Goal: Information Seeking & Learning: Learn about a topic

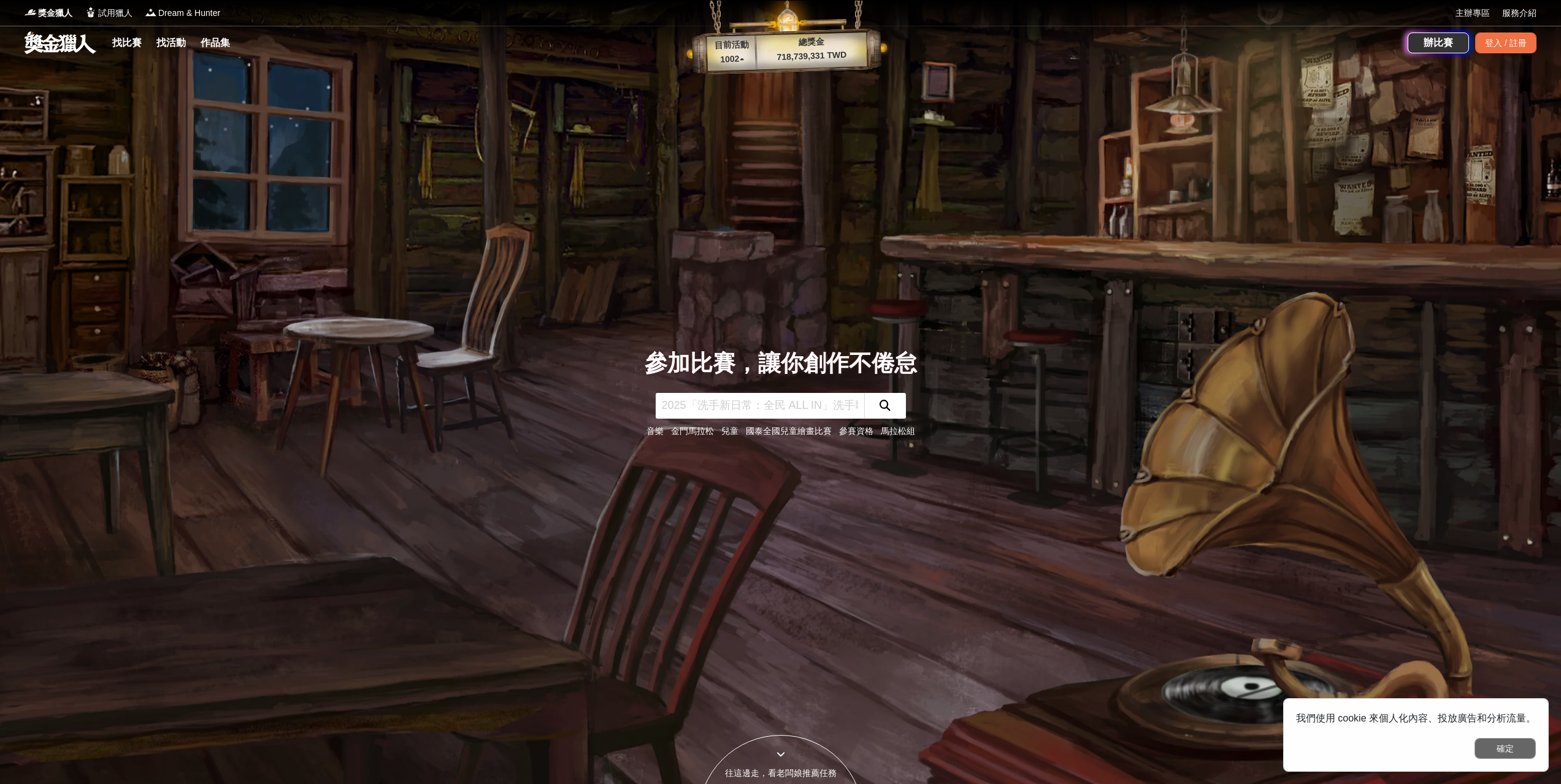
click at [1500, 747] on button "確定" at bounding box center [1505, 748] width 62 height 21
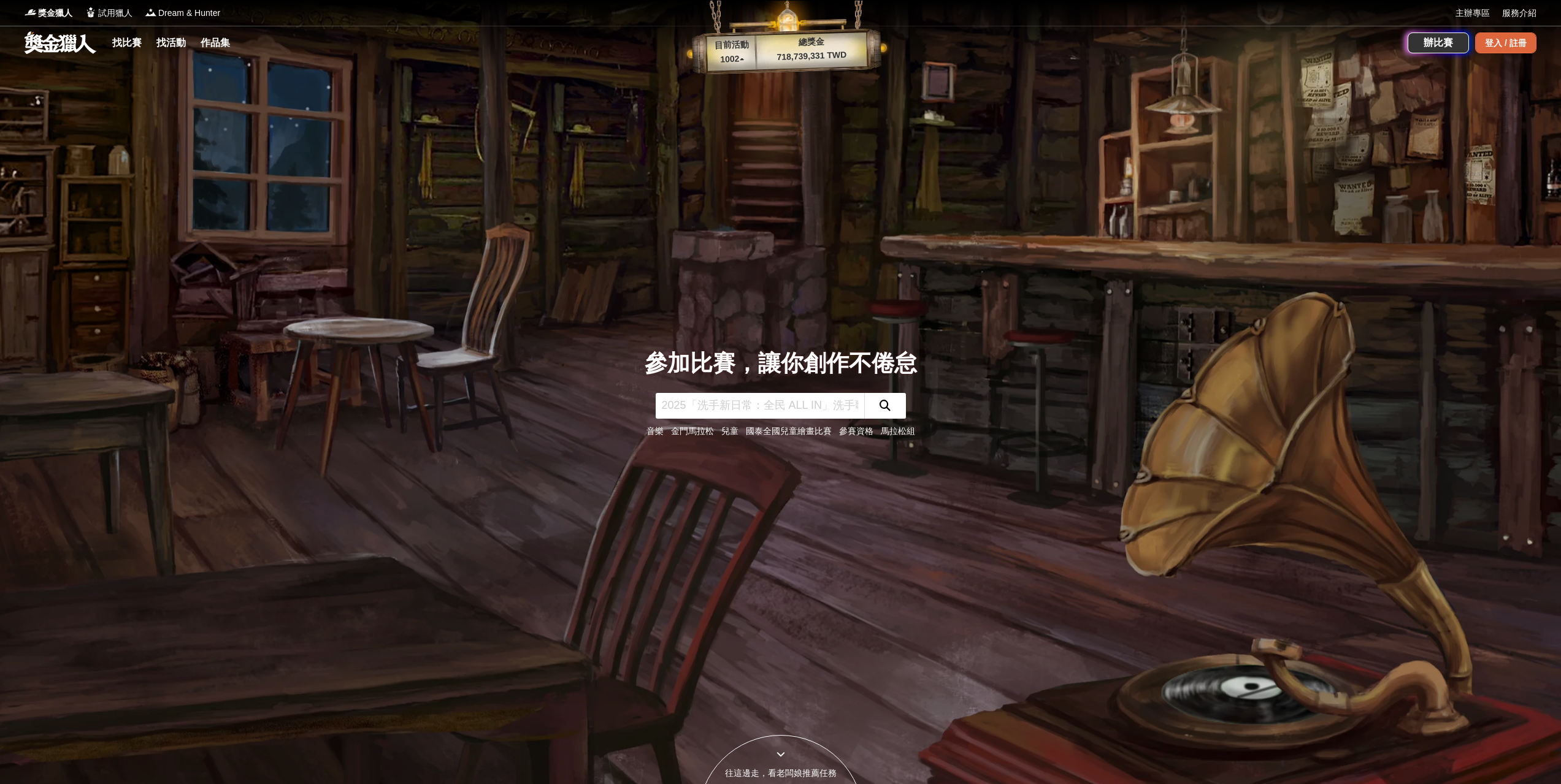
click at [1520, 47] on div "登入 / 註冊" at bounding box center [1505, 43] width 62 height 21
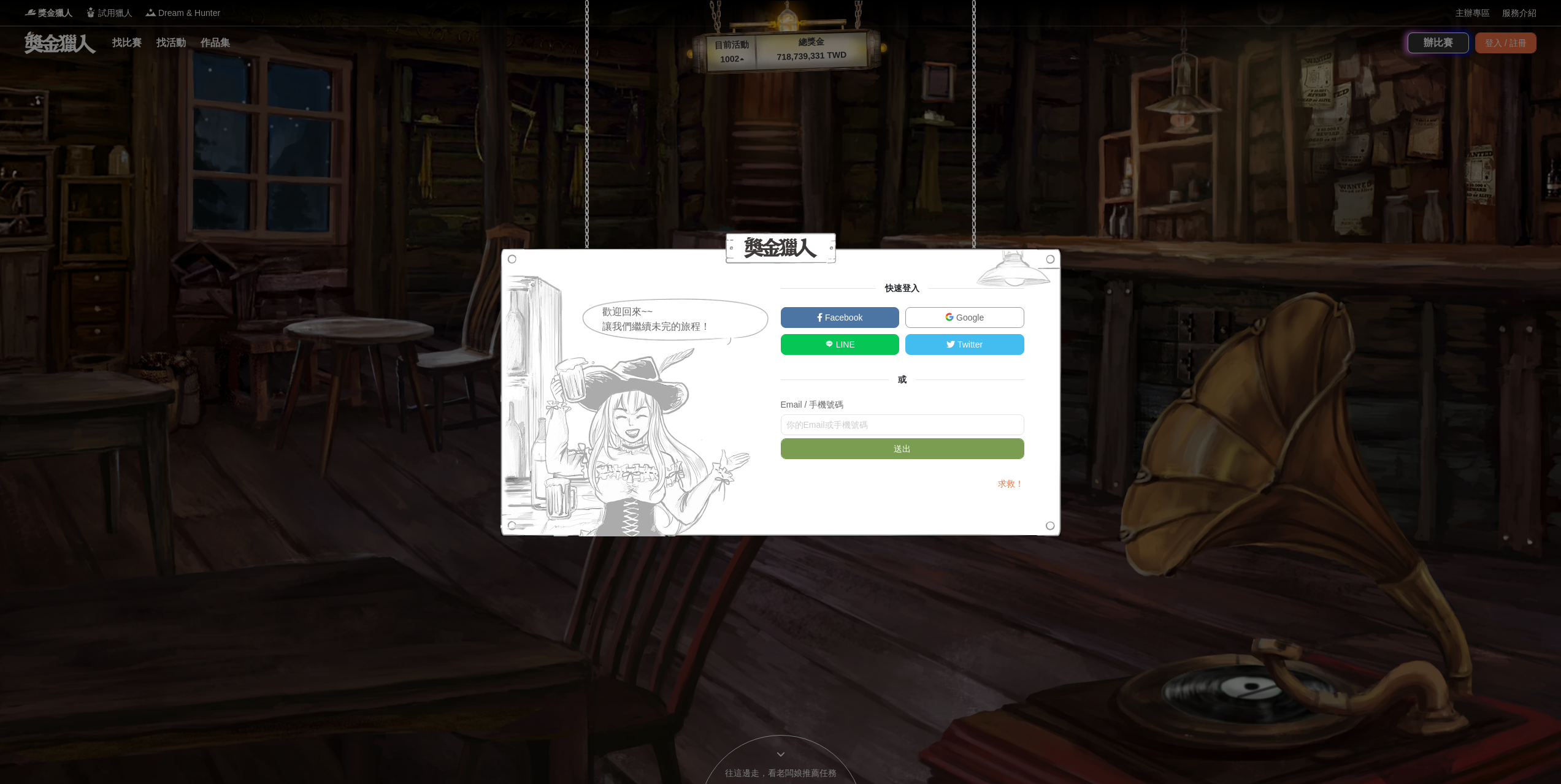
click at [974, 319] on span "Google" at bounding box center [968, 317] width 30 height 10
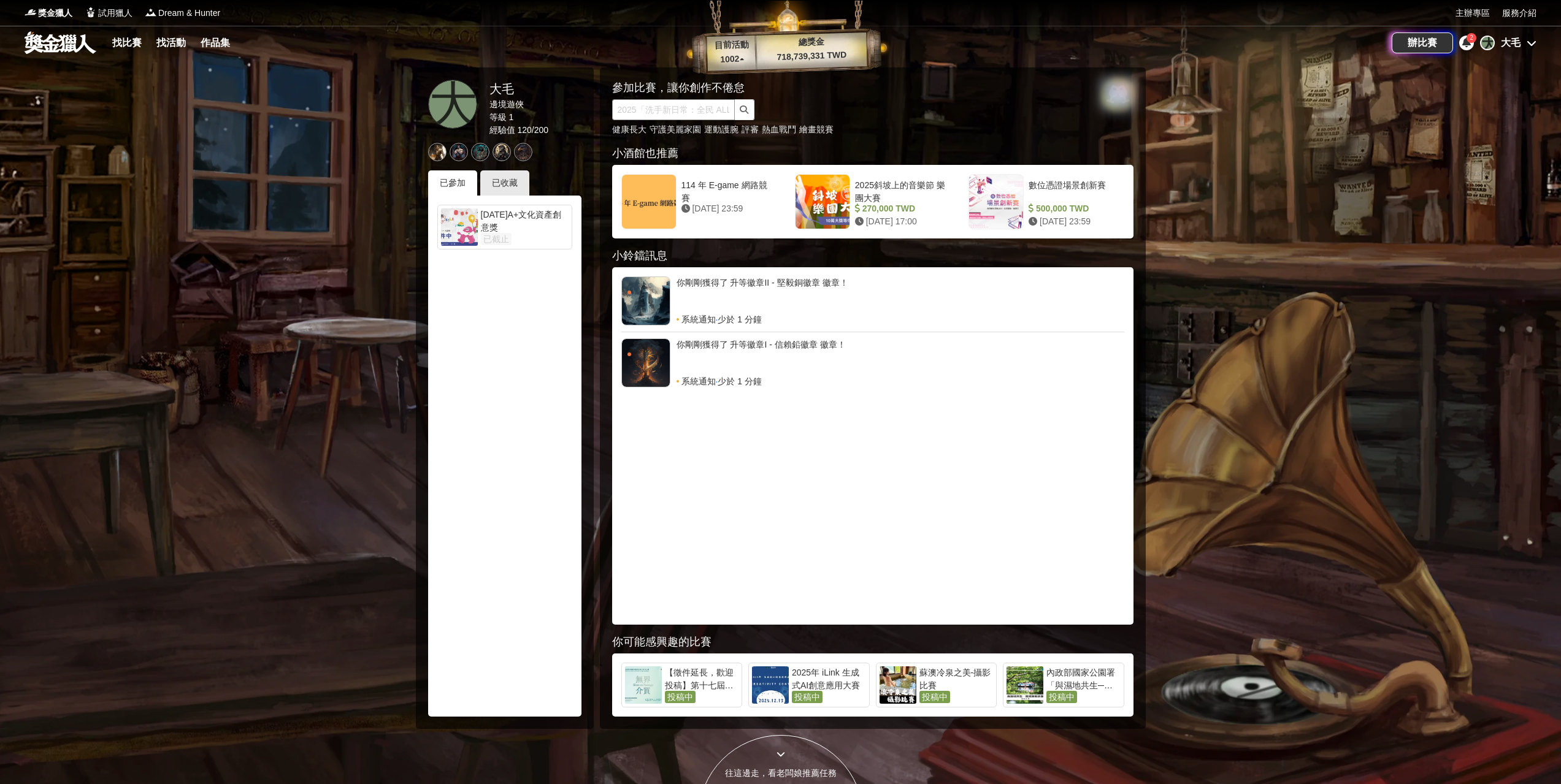
click at [698, 116] on input "text" at bounding box center [674, 110] width 123 height 21
type input "設計"
click button "submit" at bounding box center [744, 110] width 19 height 21
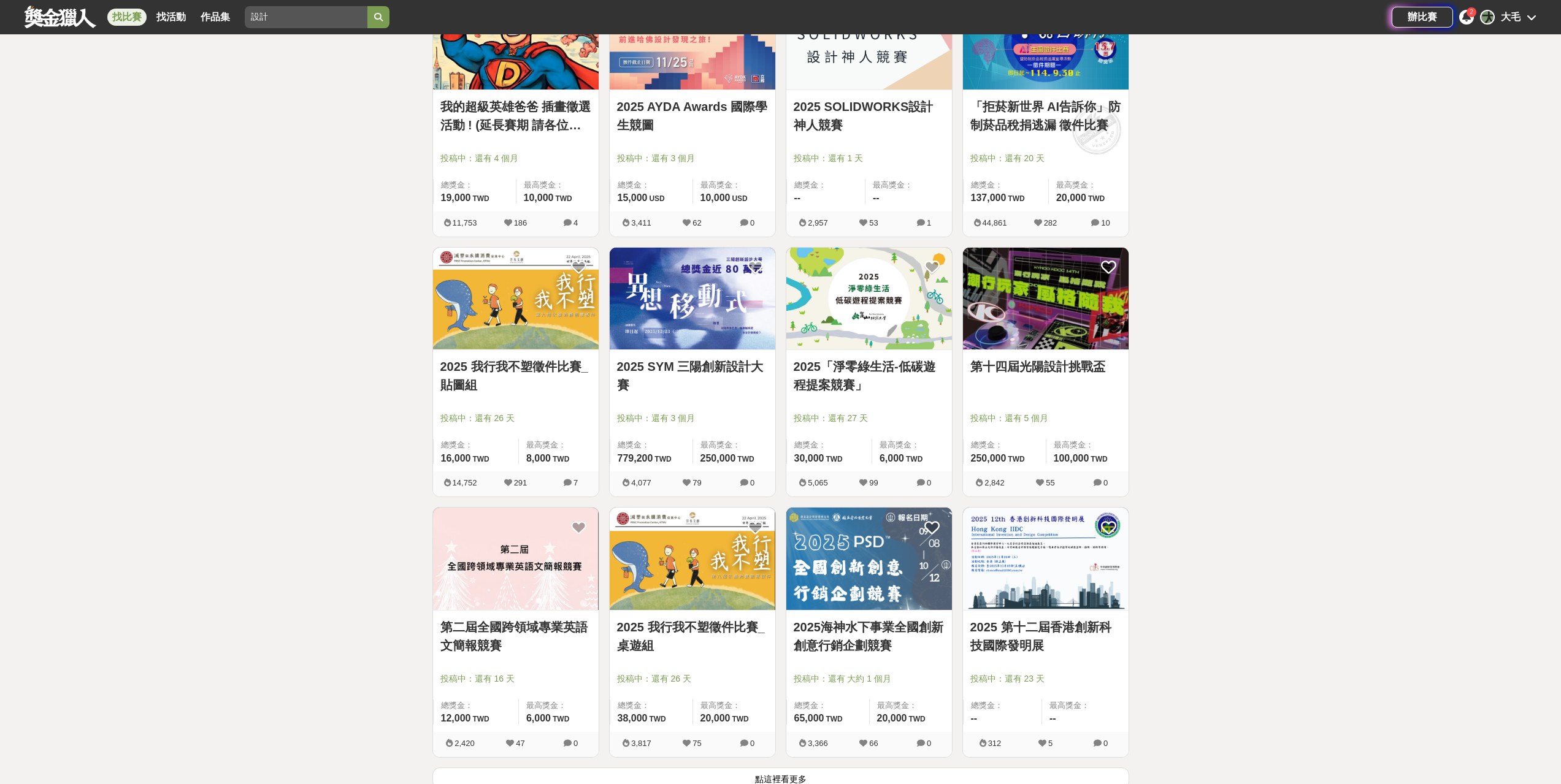
scroll to position [1329, 0]
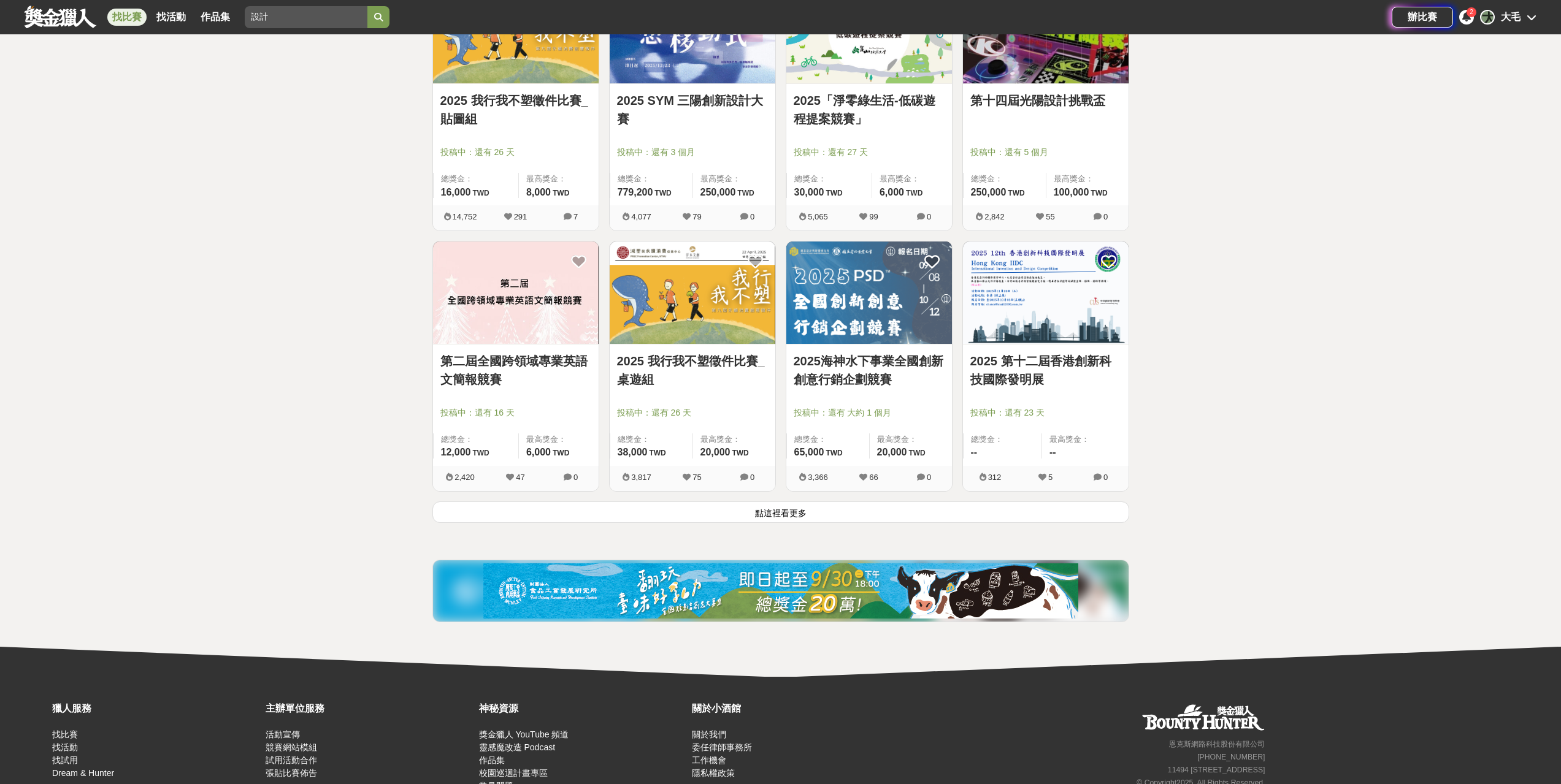
click at [830, 517] on button "點這裡看更多" at bounding box center [780, 512] width 697 height 21
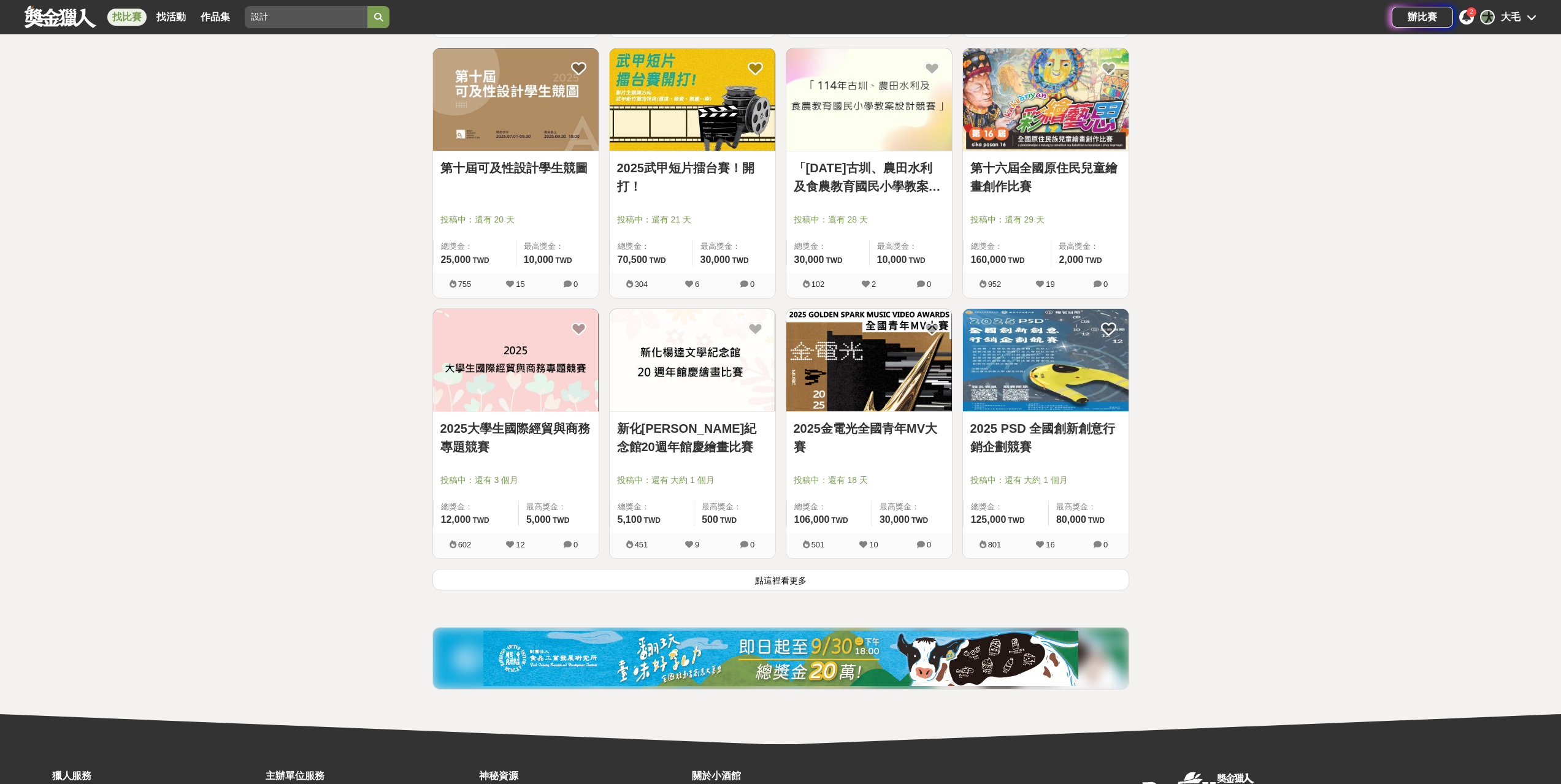
scroll to position [2954, 0]
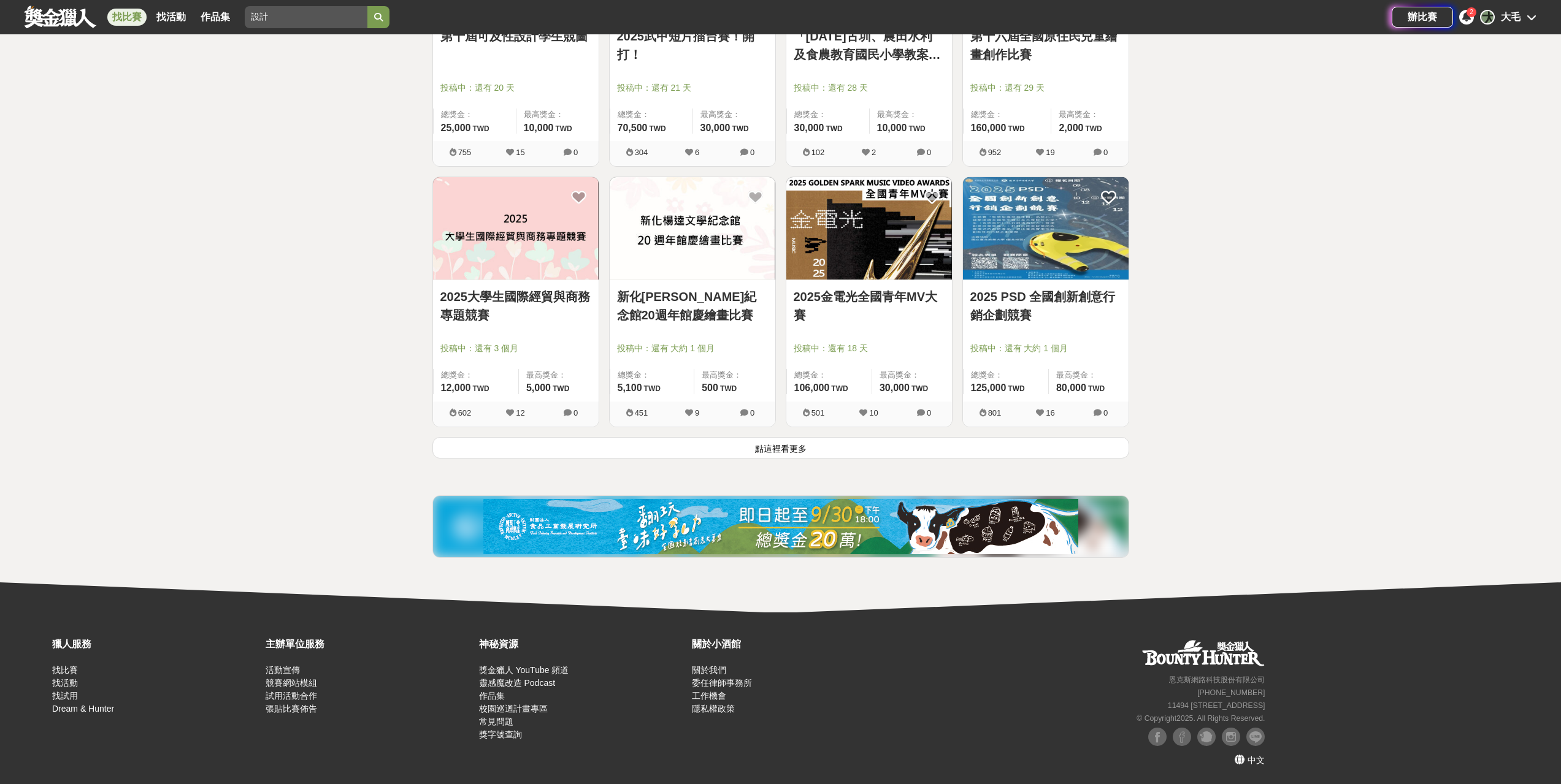
click at [895, 441] on button "點這裡看更多" at bounding box center [780, 448] width 697 height 21
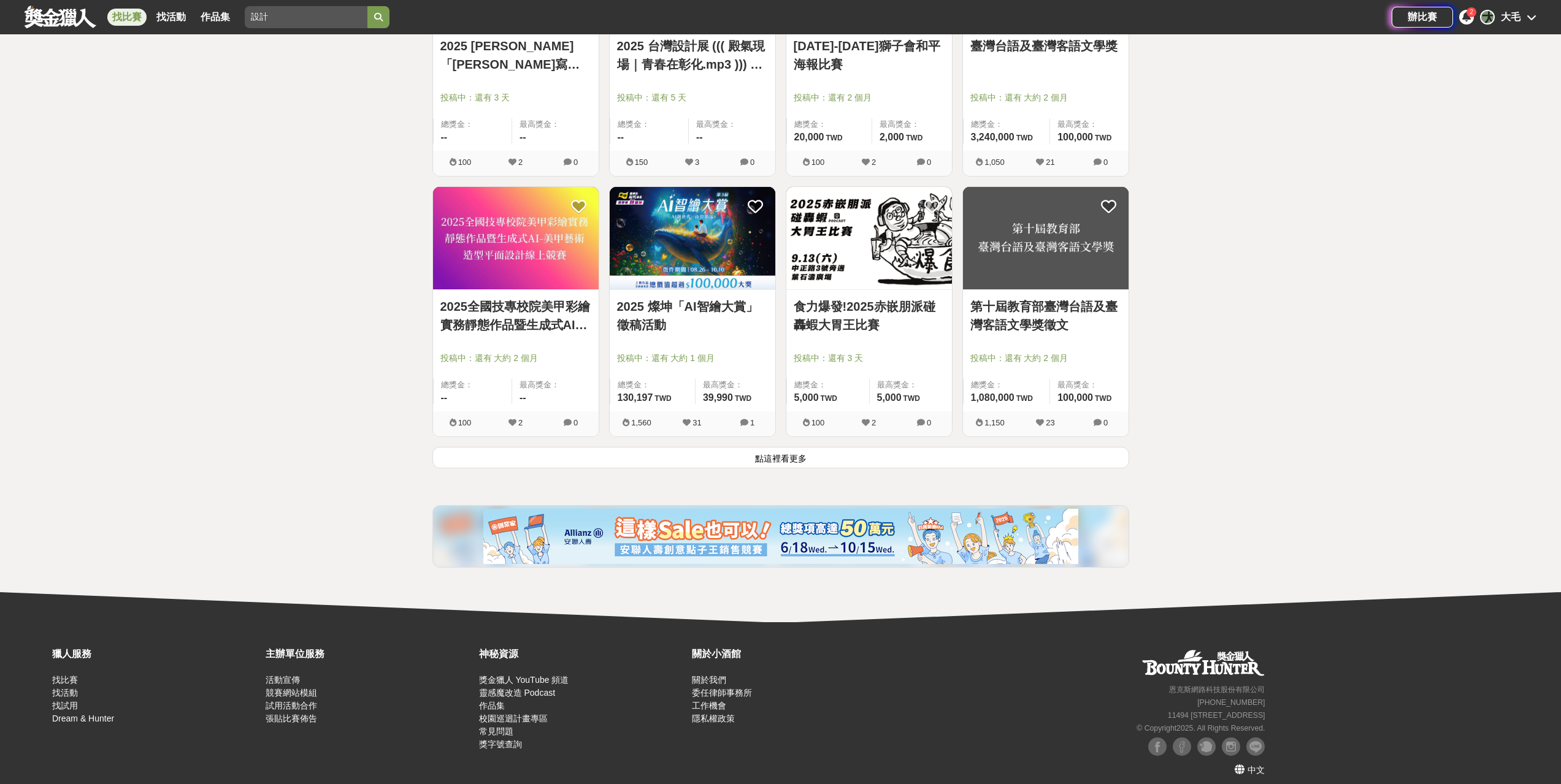
scroll to position [4517, 0]
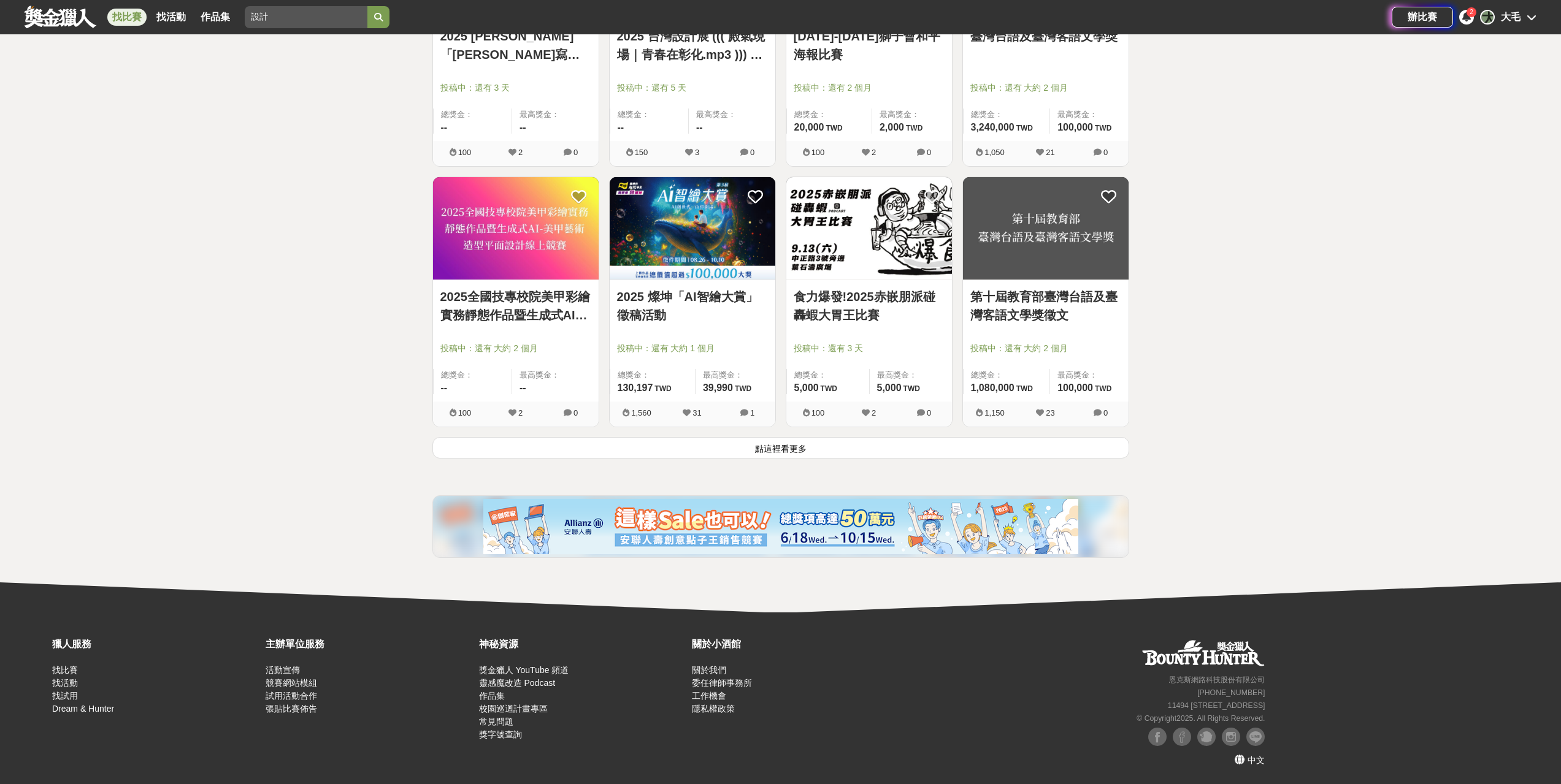
click at [824, 449] on button "點這裡看更多" at bounding box center [780, 448] width 697 height 21
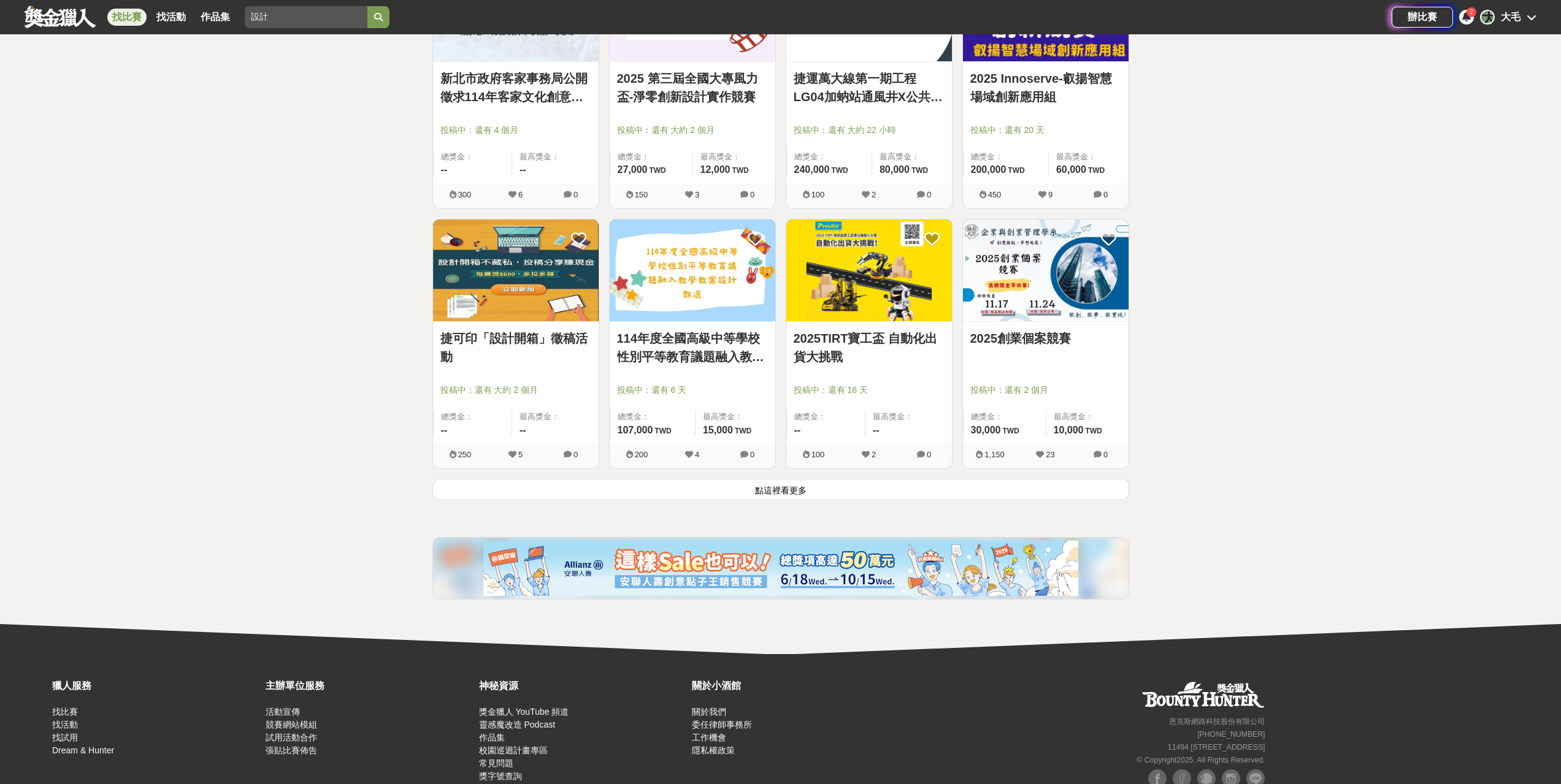
scroll to position [6078, 0]
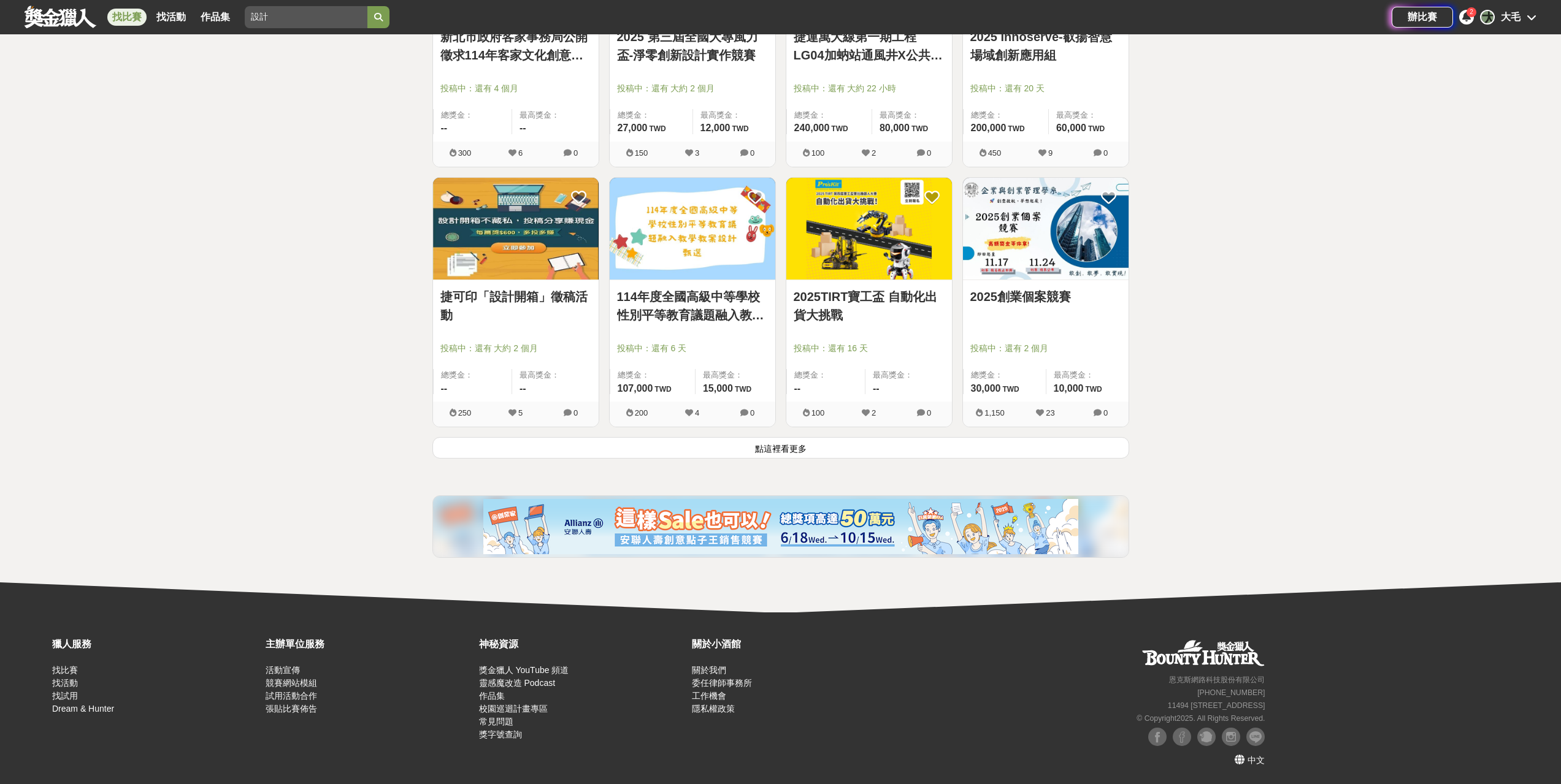
click at [759, 448] on button "點這裡看更多" at bounding box center [780, 448] width 697 height 21
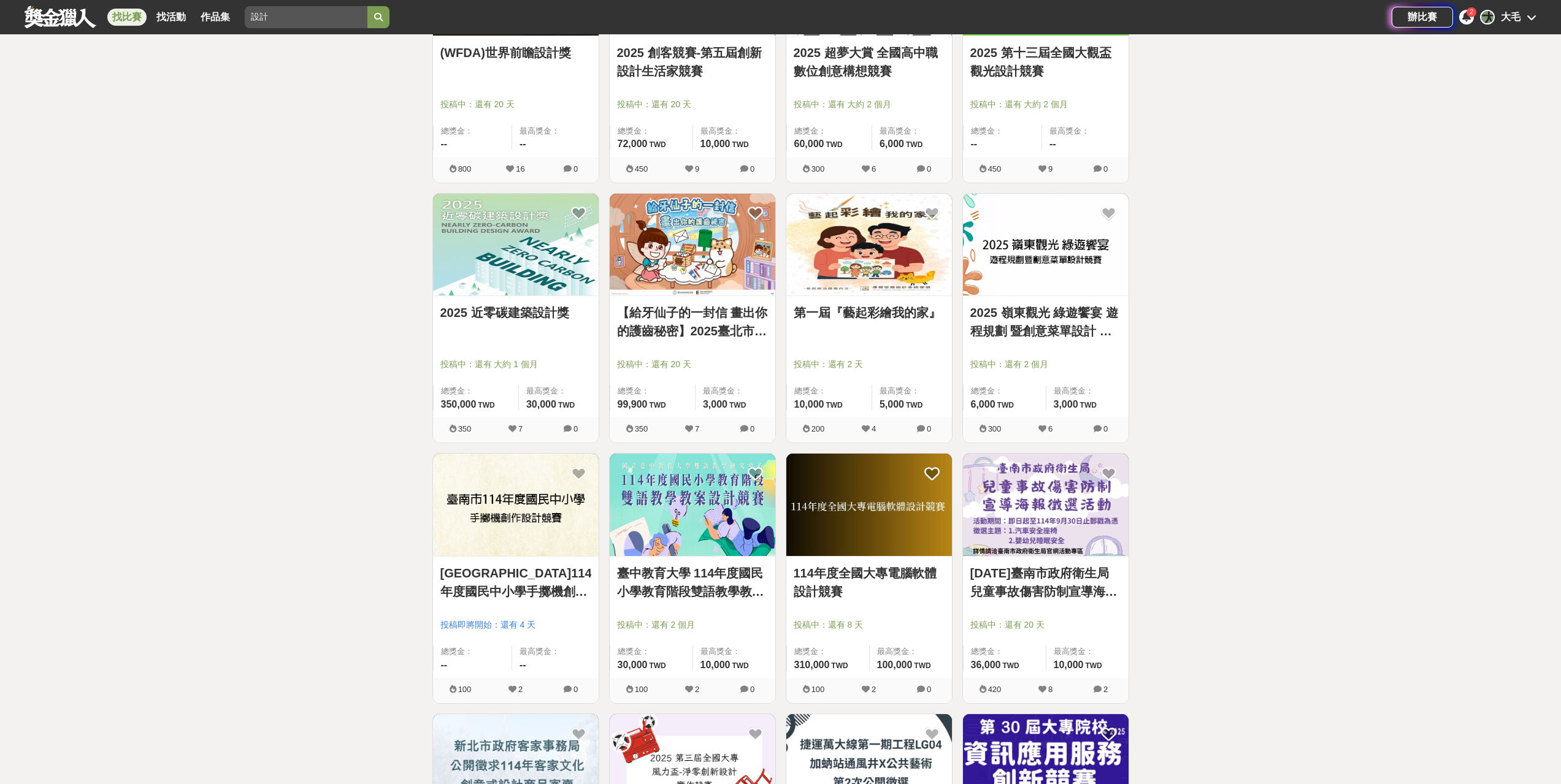
scroll to position [5547, 0]
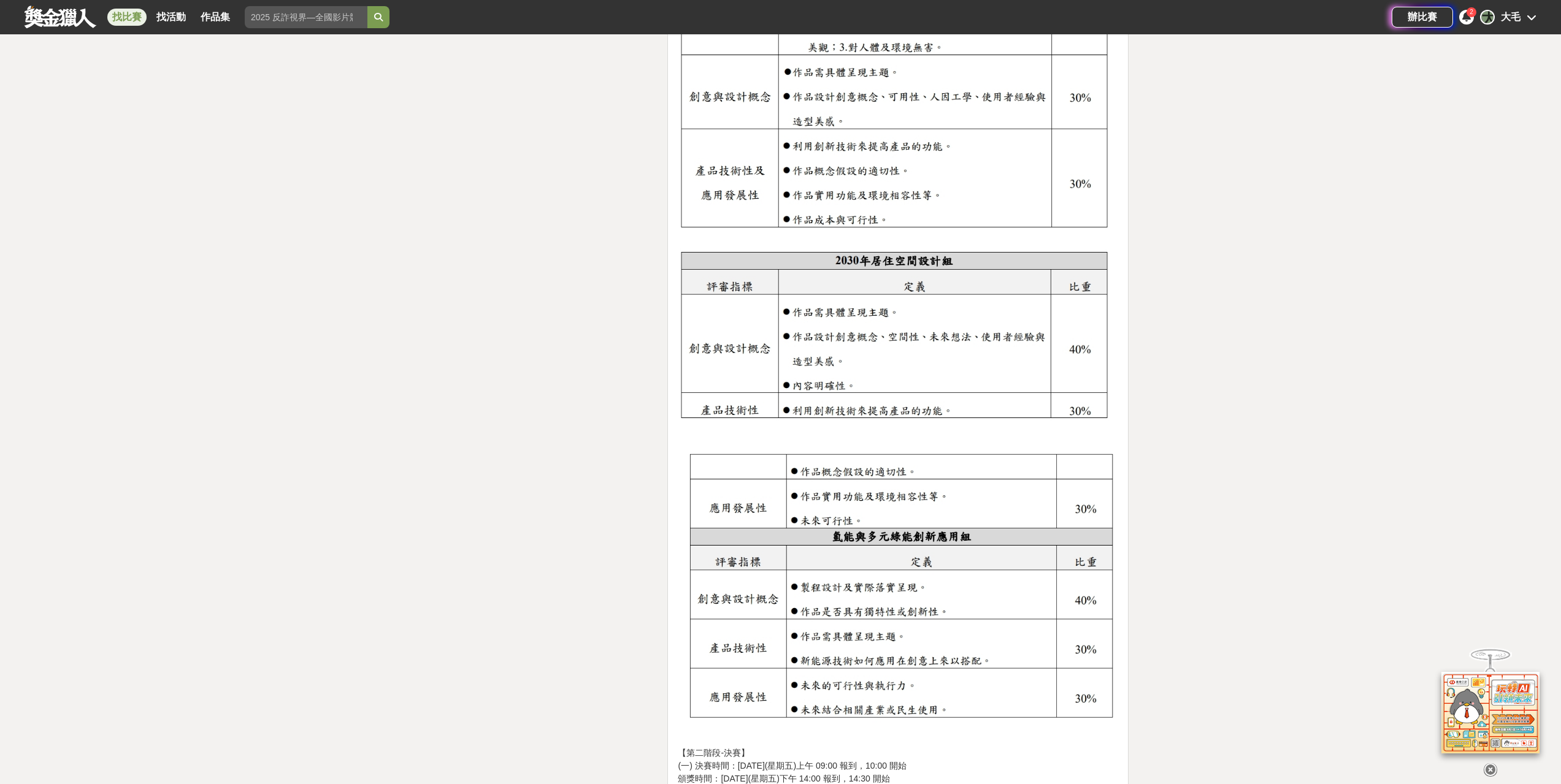
scroll to position [2390, 0]
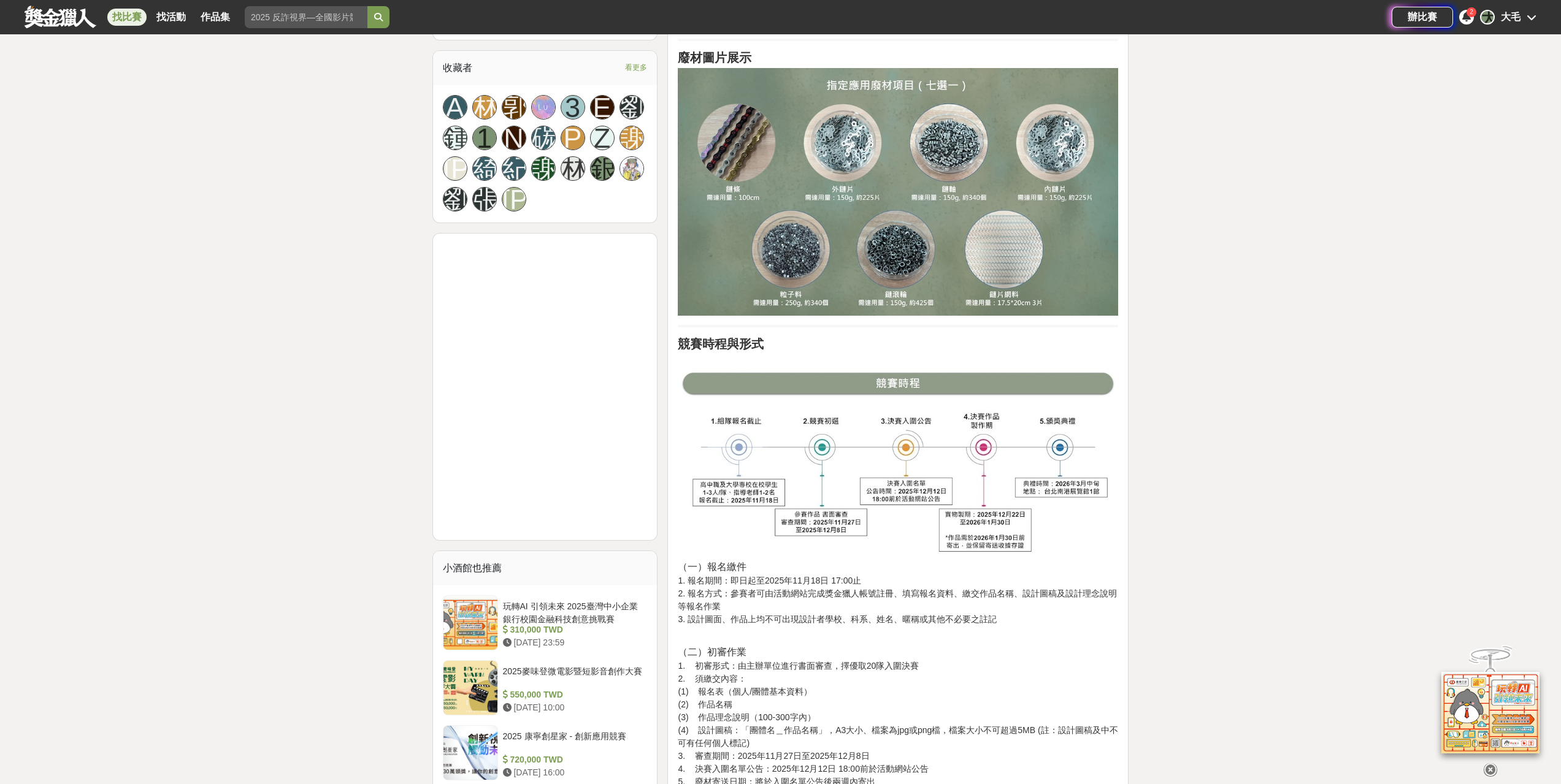
scroll to position [531, 0]
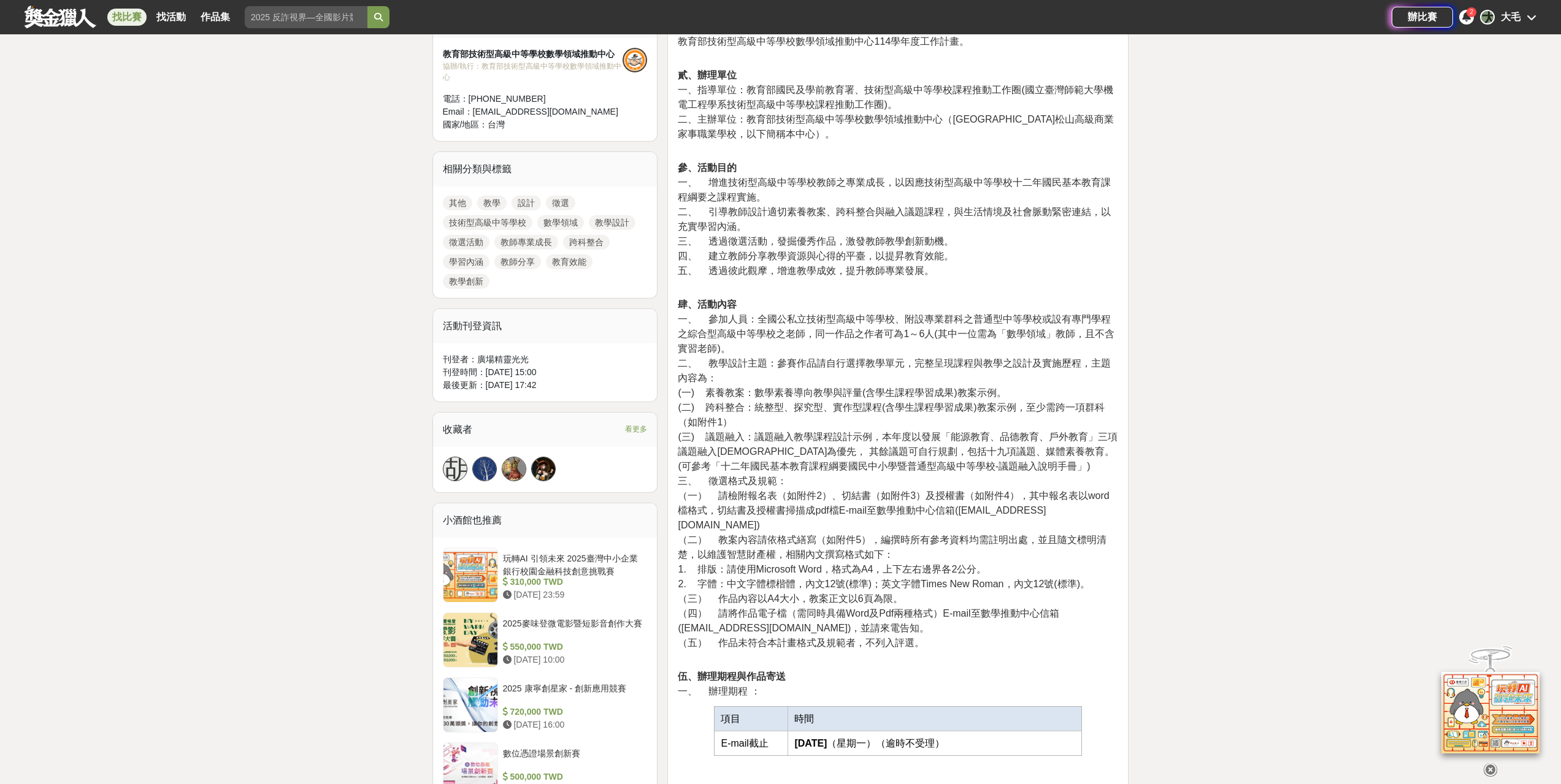
scroll to position [265, 0]
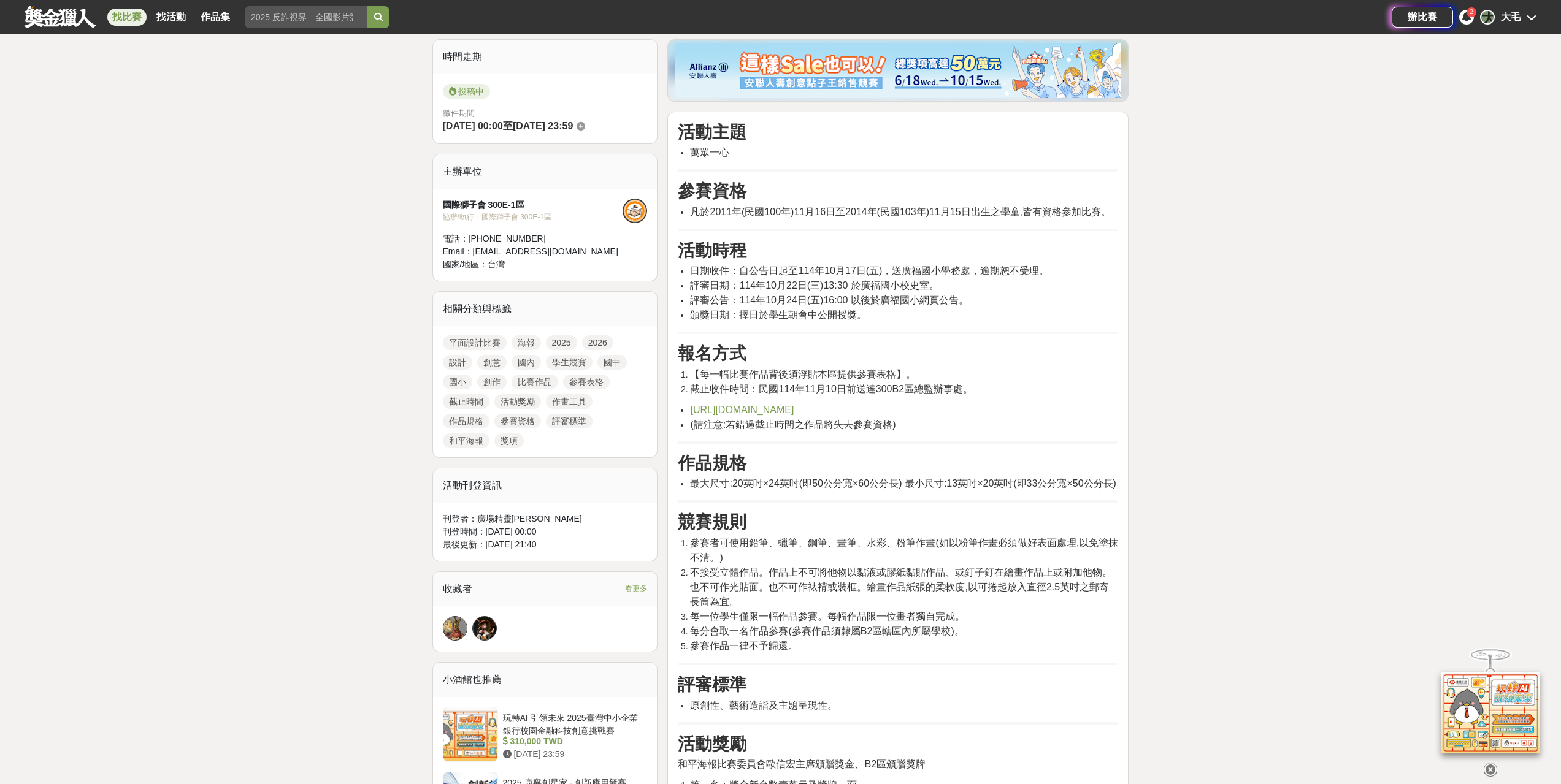
scroll to position [531, 0]
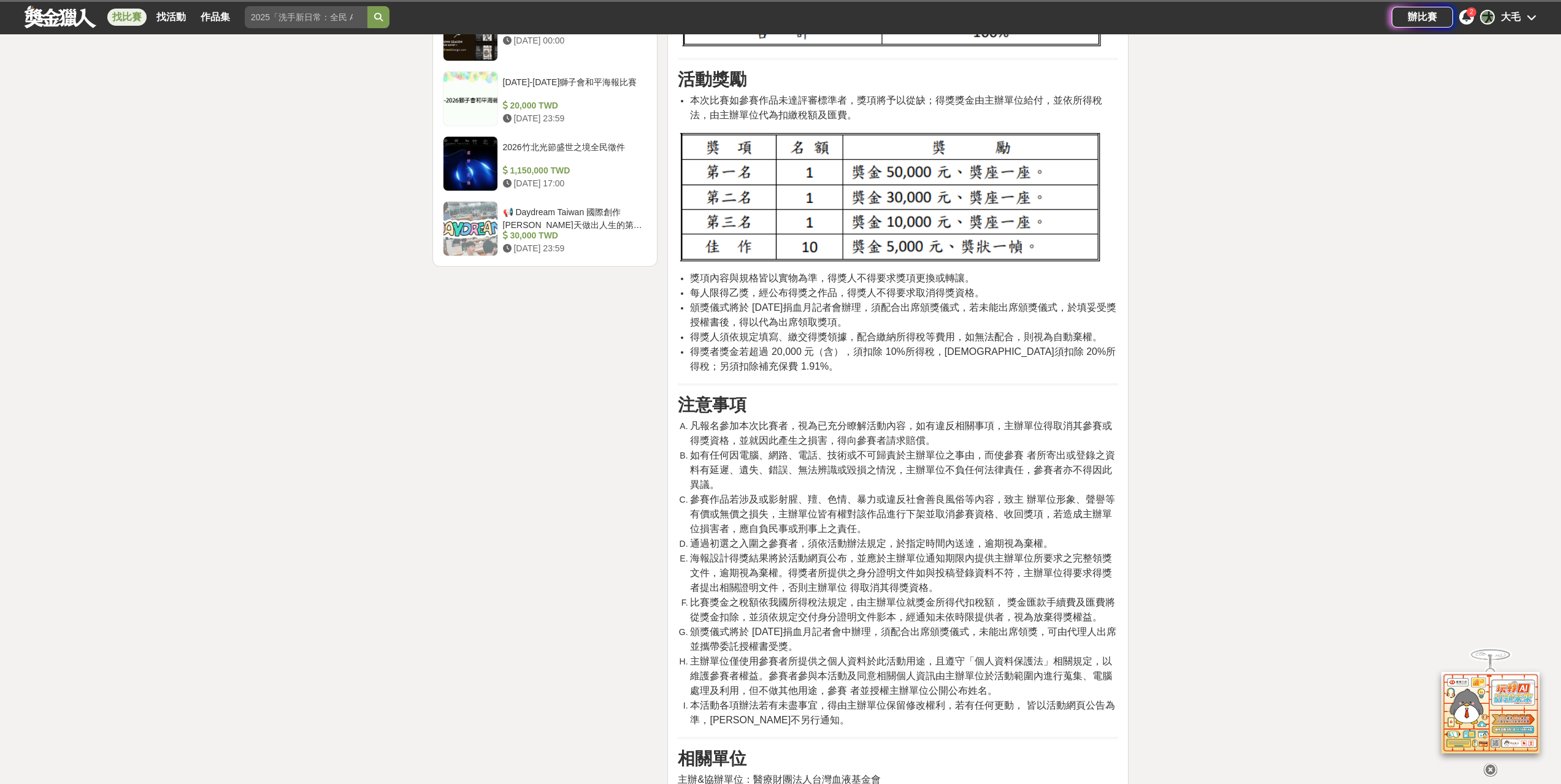
scroll to position [1063, 0]
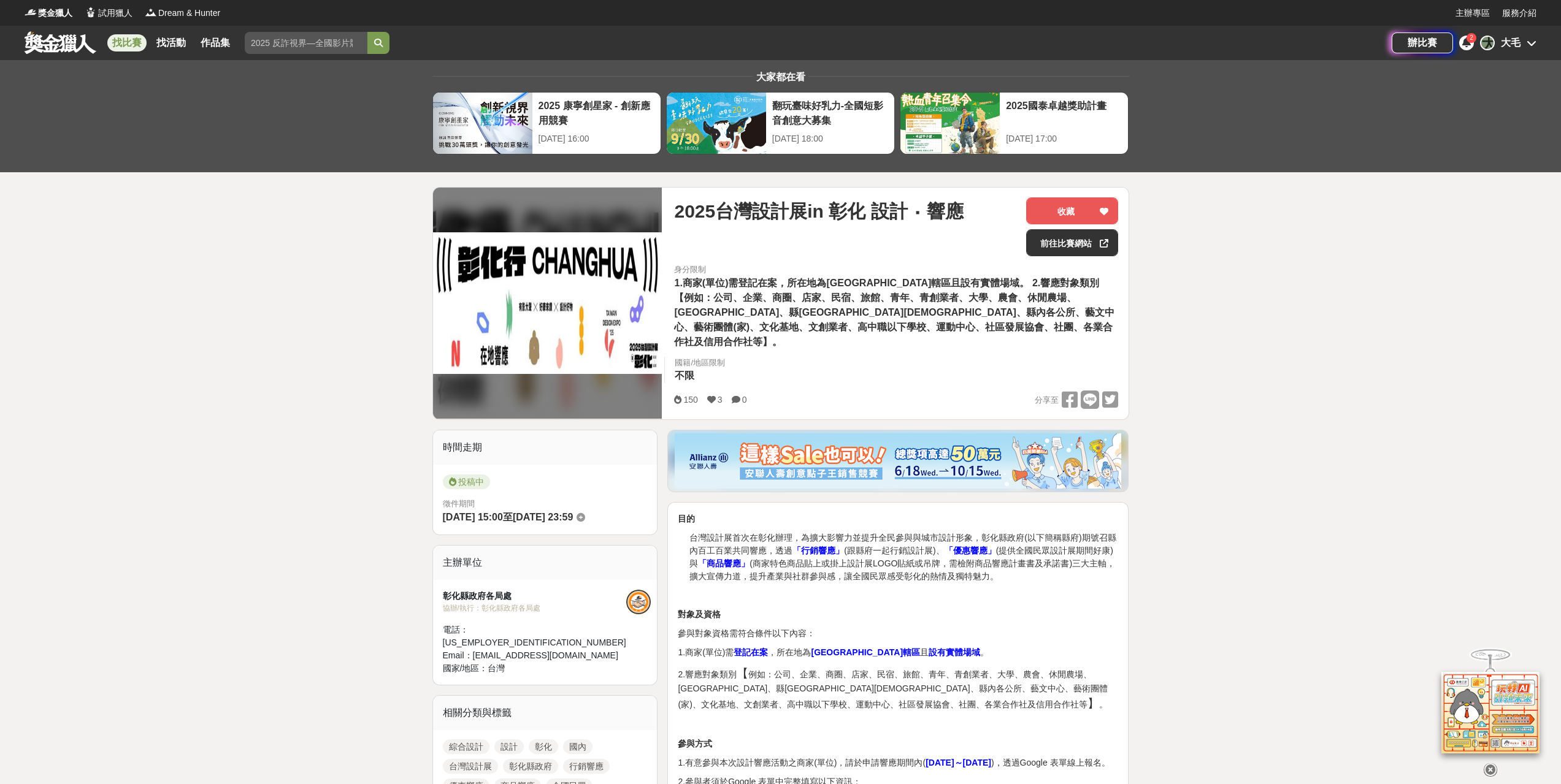
scroll to position [265, 0]
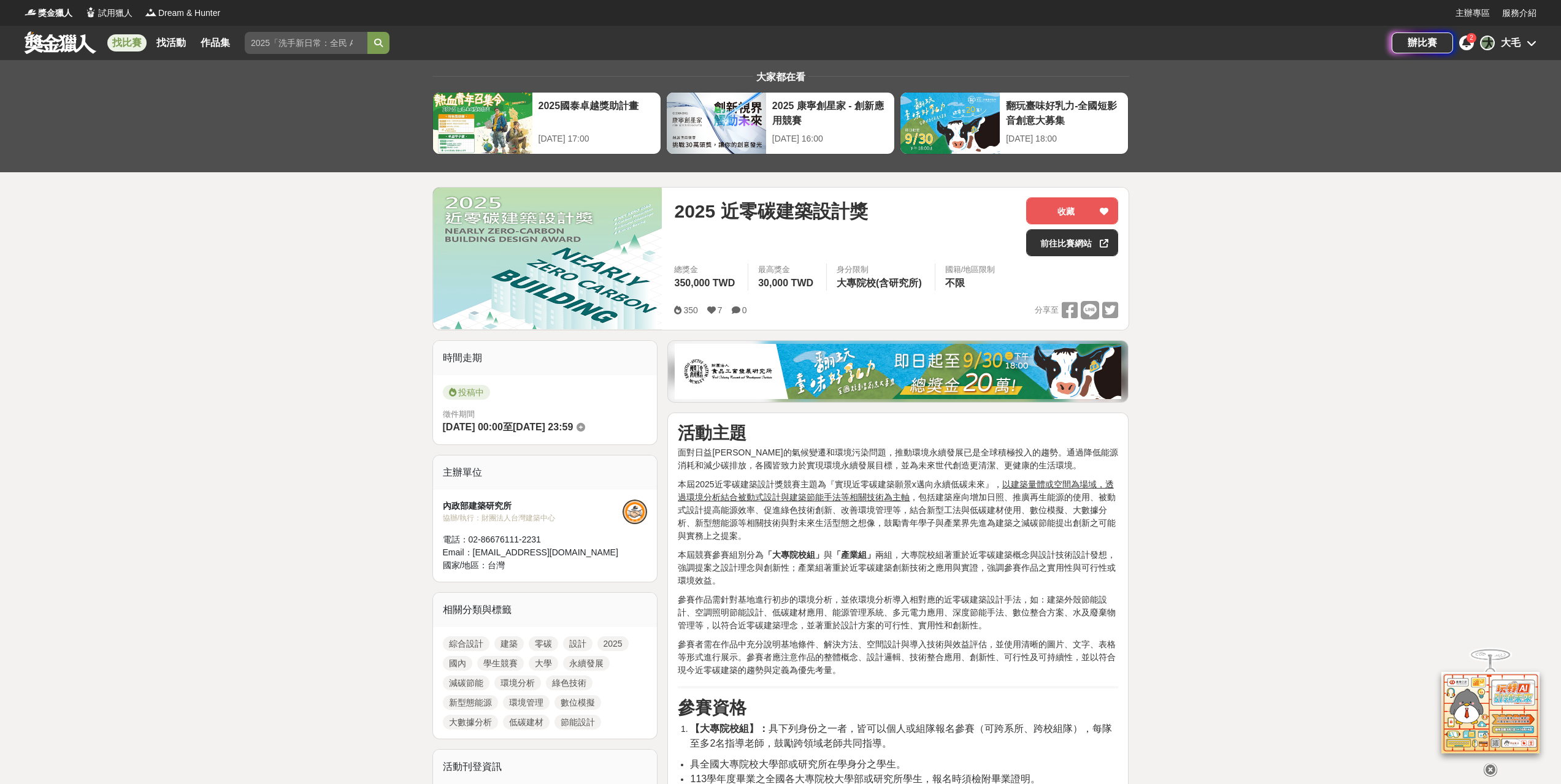
click at [129, 46] on link "找比賽" at bounding box center [127, 43] width 39 height 17
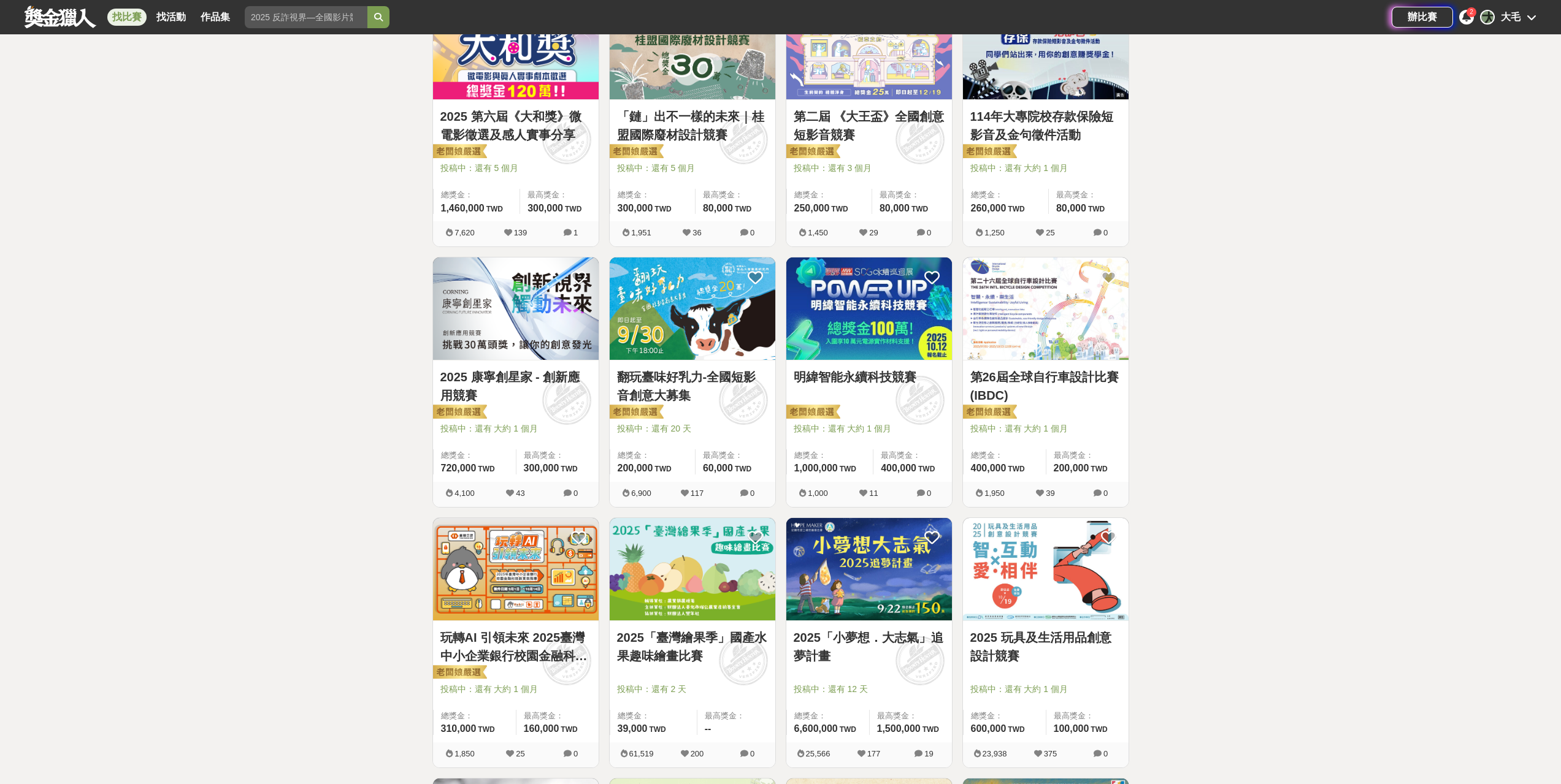
scroll to position [796, 0]
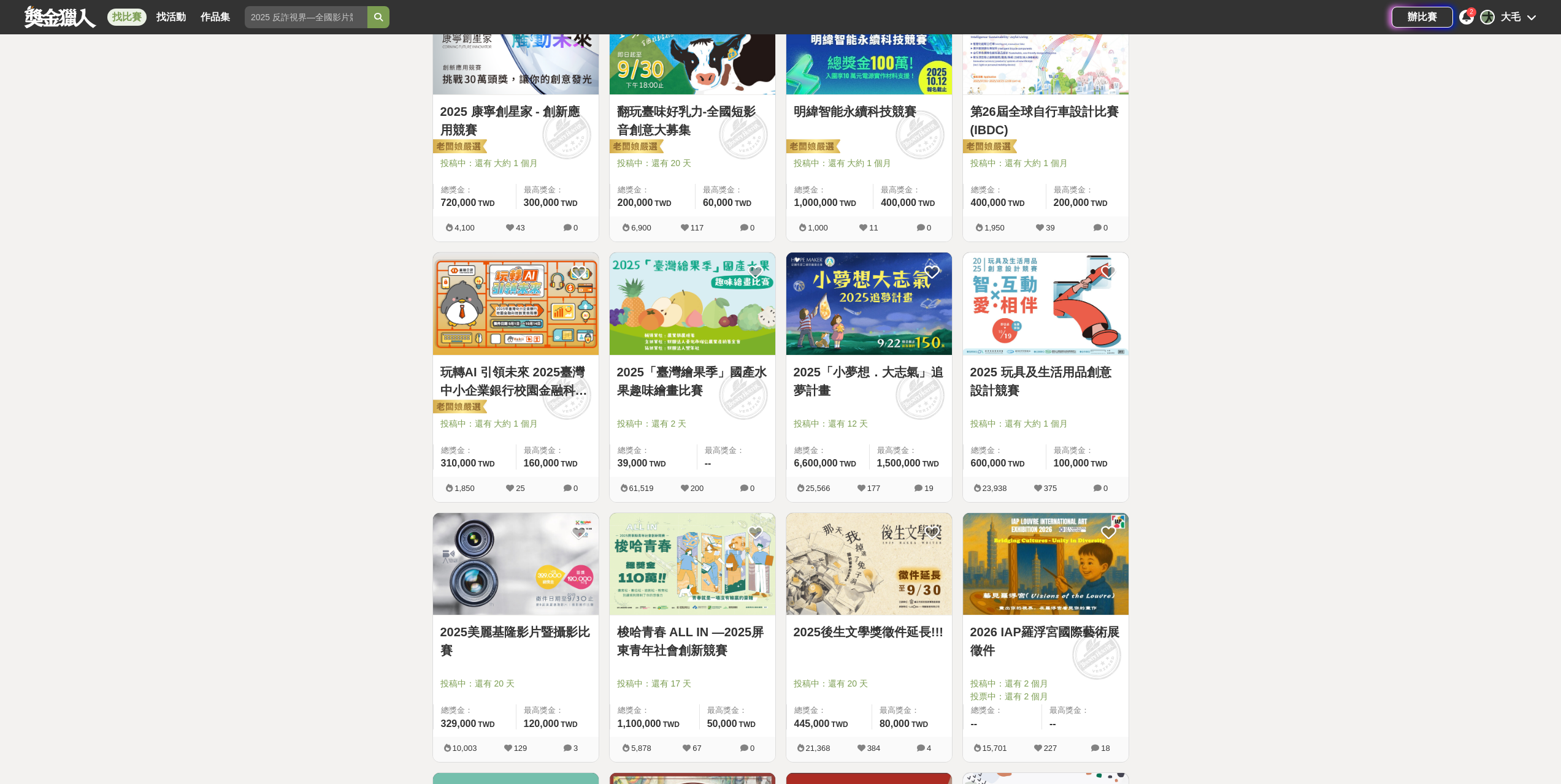
drag, startPoint x: 685, startPoint y: 311, endPoint x: 708, endPoint y: 328, distance: 28.6
click at [708, 328] on img at bounding box center [692, 304] width 165 height 103
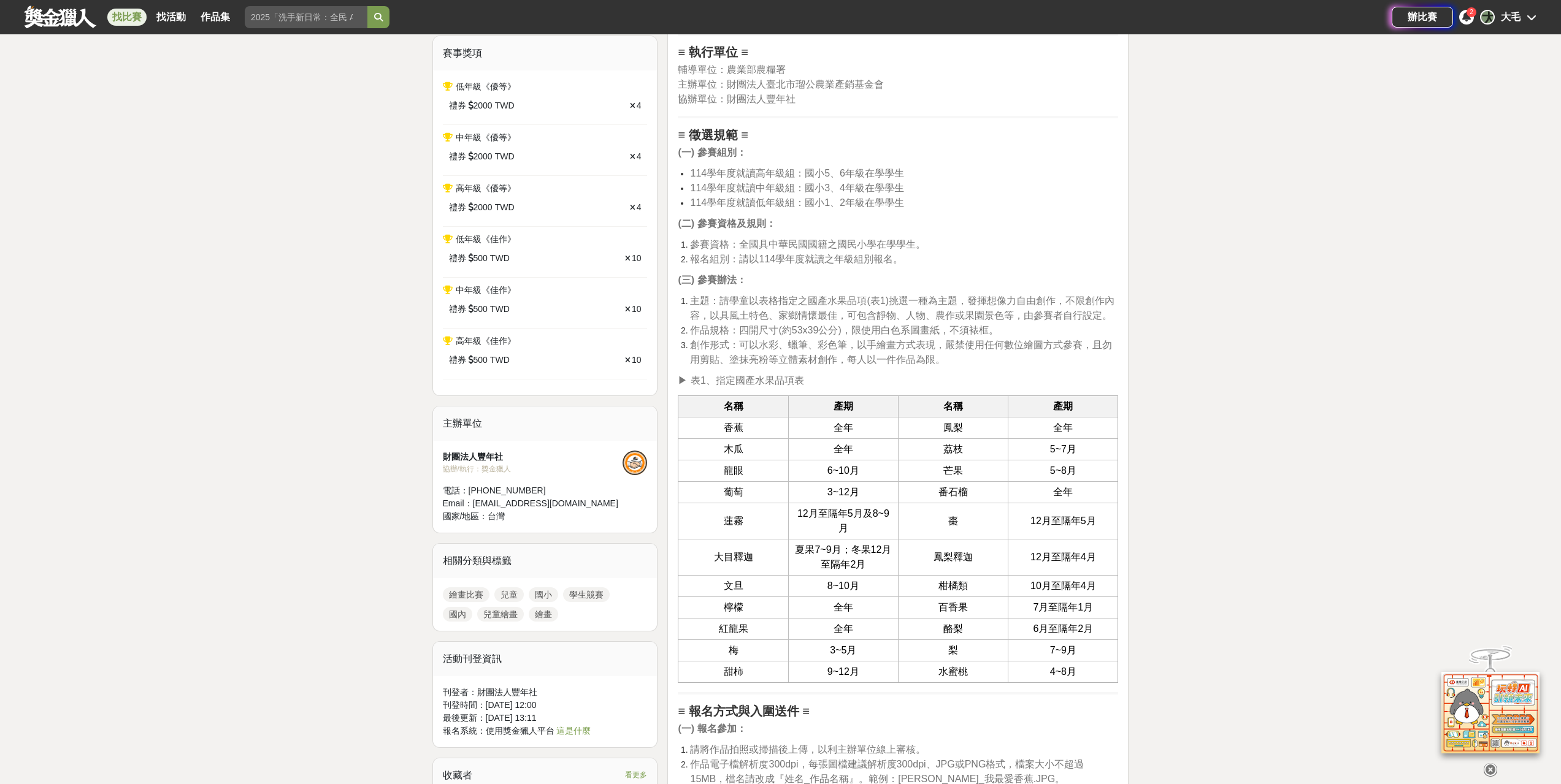
scroll to position [265, 0]
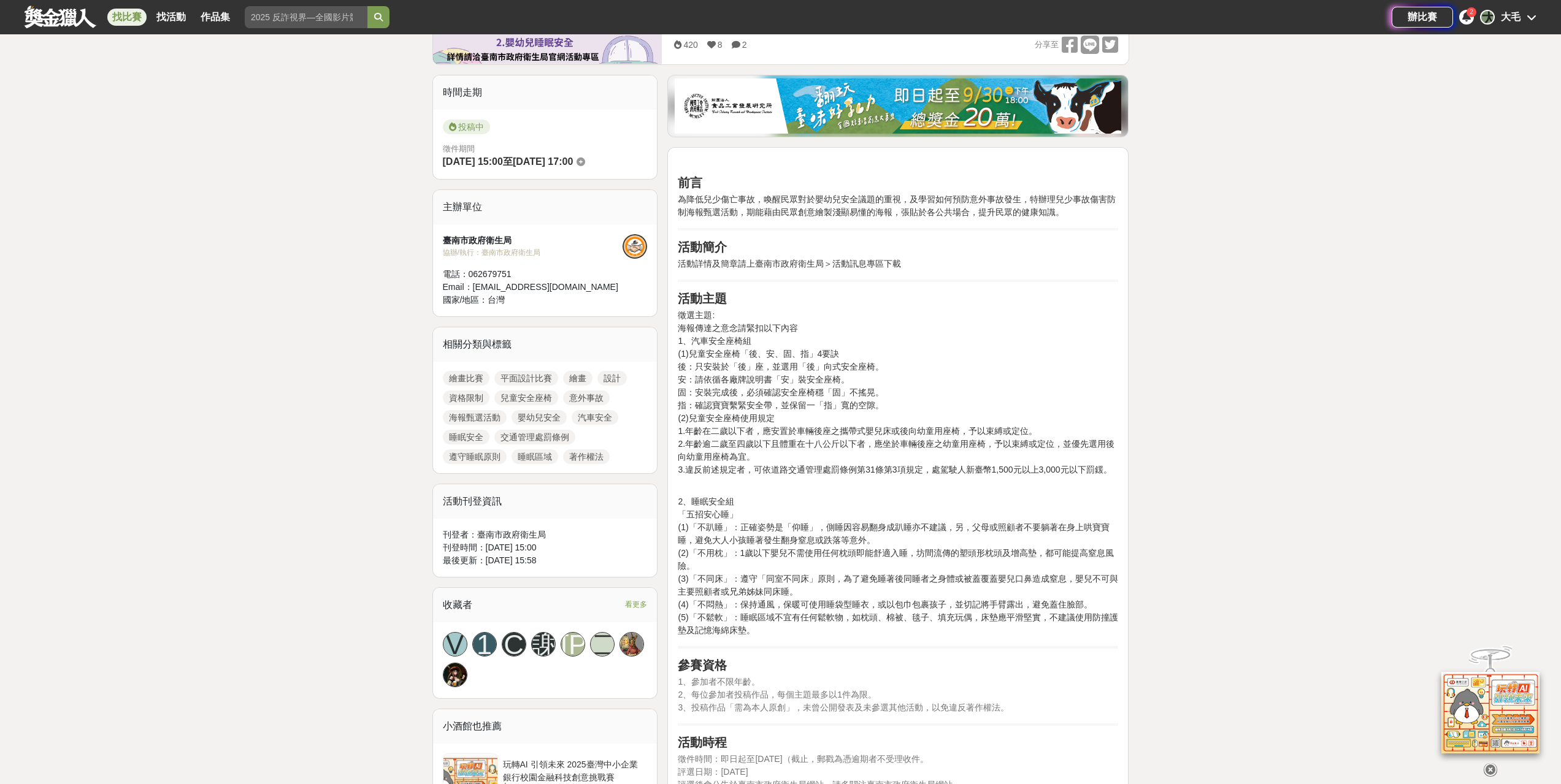
scroll to position [531, 0]
